Goal: Information Seeking & Learning: Check status

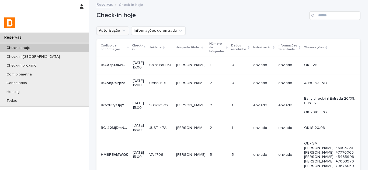
click at [115, 31] on button "Autorização" at bounding box center [112, 30] width 33 height 9
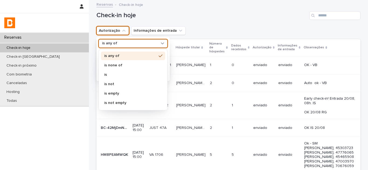
click at [119, 40] on div "is any of" at bounding box center [132, 43] width 69 height 9
click at [113, 64] on p "is none of" at bounding box center [130, 65] width 52 height 4
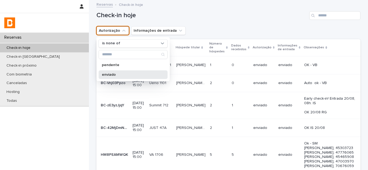
click at [112, 73] on p "enviado" at bounding box center [130, 75] width 57 height 4
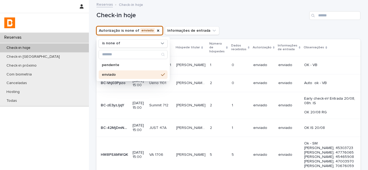
click at [221, 28] on div "Autorização is none of enviado is none of pendente enviado Informações de entra…" at bounding box center [228, 30] width 264 height 9
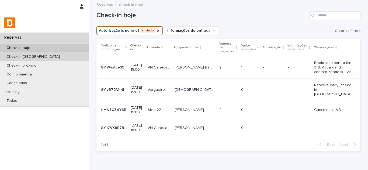
click at [49, 57] on div "Check-in [GEOGRAPHIC_DATA]" at bounding box center [44, 56] width 89 height 9
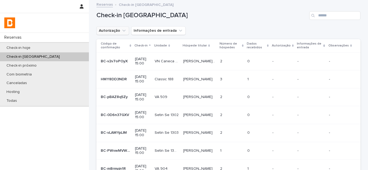
click at [122, 33] on icon "Autorização" at bounding box center [123, 30] width 5 height 5
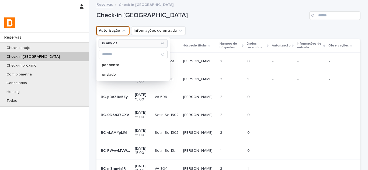
click at [119, 44] on div "is any of" at bounding box center [129, 44] width 59 height 6
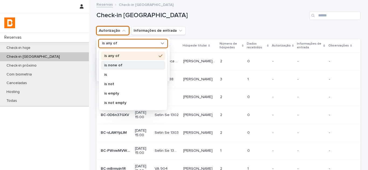
click at [115, 63] on p "is none of" at bounding box center [130, 65] width 52 height 4
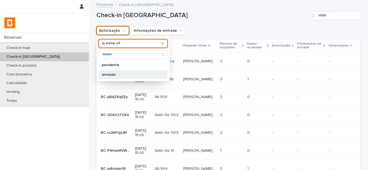
click at [112, 76] on p "enviado" at bounding box center [130, 75] width 57 height 4
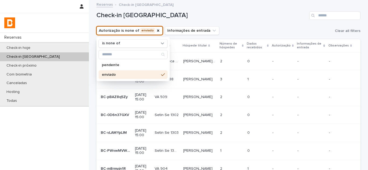
click at [234, 29] on div "Autorização is none of enviado is none of pendente enviado Informações de entra…" at bounding box center [228, 30] width 264 height 9
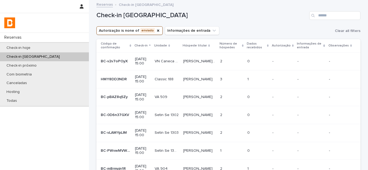
click at [258, 48] on p "Dados recebidos" at bounding box center [255, 46] width 19 height 10
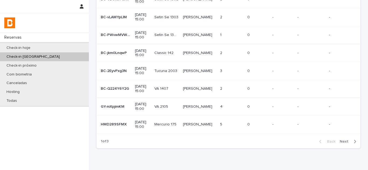
scroll to position [122, 0]
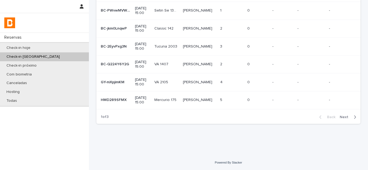
click at [344, 117] on span "Next" at bounding box center [345, 117] width 12 height 4
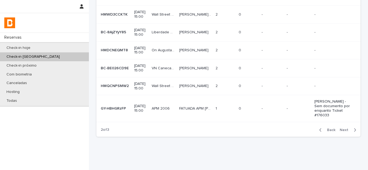
scroll to position [150, 0]
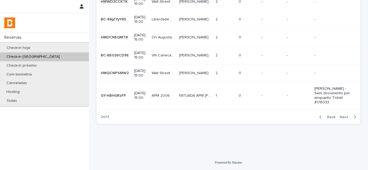
click at [346, 119] on span "Next" at bounding box center [345, 117] width 12 height 4
